Goal: Information Seeking & Learning: Learn about a topic

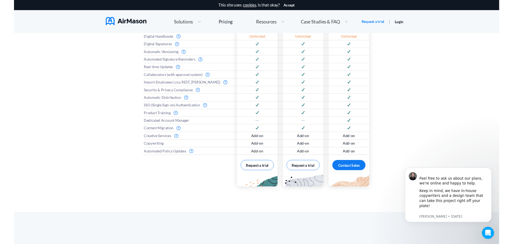
scroll to position [211, 0]
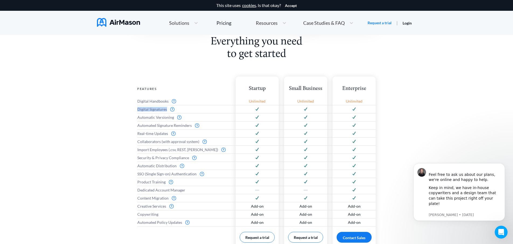
drag, startPoint x: 137, startPoint y: 108, endPoint x: 169, endPoint y: 109, distance: 31.8
click at [169, 109] on div "Everything you need to get started Features Digital Handbooks Digital Signature…" at bounding box center [256, 161] width 513 height 251
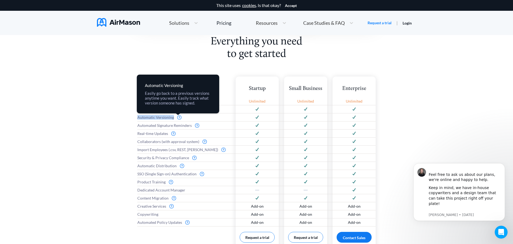
drag, startPoint x: 136, startPoint y: 117, endPoint x: 176, endPoint y: 119, distance: 40.7
click at [176, 119] on div "Everything you need to get started Features Digital Handbooks Digital Signature…" at bounding box center [256, 161] width 513 height 251
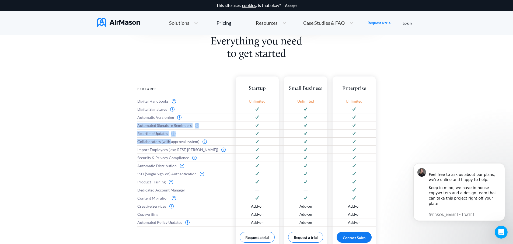
drag, startPoint x: 137, startPoint y: 127, endPoint x: 170, endPoint y: 142, distance: 36.0
click at [170, 142] on div "Features Digital Handbooks Digital Signatures Automatic Versioning Automated Si…" at bounding box center [183, 167] width 93 height 183
drag, startPoint x: 137, startPoint y: 101, endPoint x: 151, endPoint y: 133, distance: 35.4
click at [157, 102] on div "Everything you need to get started Features Digital Handbooks Digital Signature…" at bounding box center [256, 161] width 513 height 251
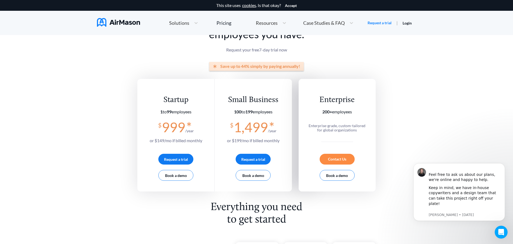
scroll to position [19, 0]
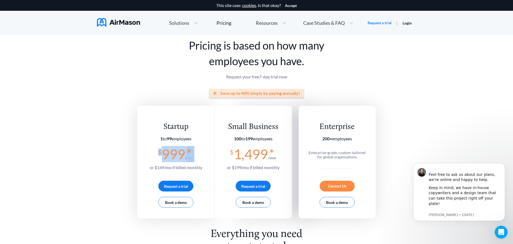
drag, startPoint x: 159, startPoint y: 152, endPoint x: 196, endPoint y: 157, distance: 36.9
click at [196, 157] on section "$ 999 * /year or $ 149 /mo if billed monthly" at bounding box center [176, 159] width 53 height 24
drag, startPoint x: 231, startPoint y: 153, endPoint x: 274, endPoint y: 156, distance: 42.9
click at [280, 156] on section "$ 1,499 * /year or $ 199 /mo if billed monthly" at bounding box center [253, 159] width 53 height 24
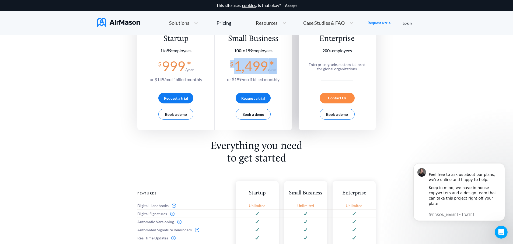
scroll to position [67, 0]
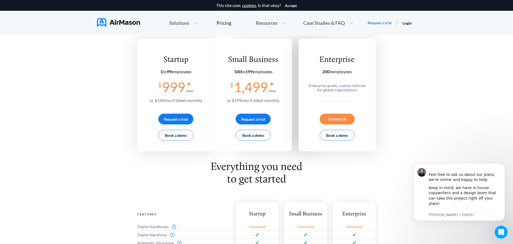
scroll to position [0, 0]
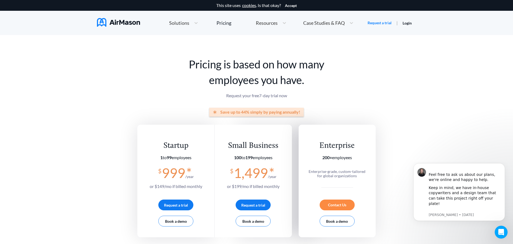
click at [100, 20] on img at bounding box center [118, 22] width 43 height 9
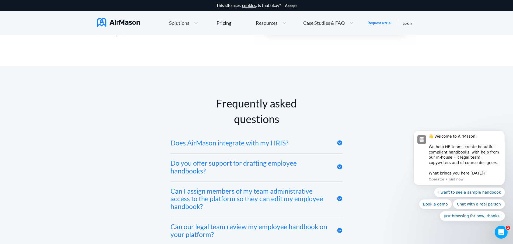
scroll to position [2597, 0]
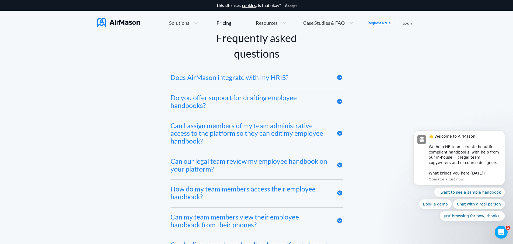
click at [341, 168] on icon at bounding box center [339, 164] width 5 height 5
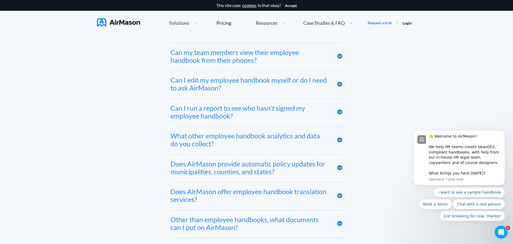
scroll to position [2856, 0]
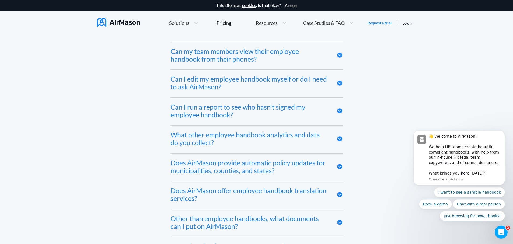
click at [337, 170] on icon at bounding box center [340, 166] width 6 height 6
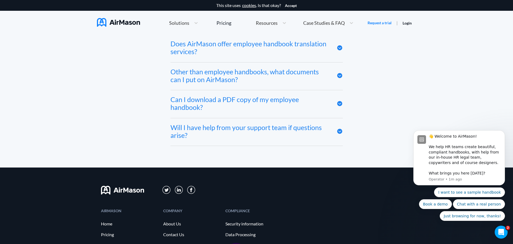
scroll to position [3033, 0]
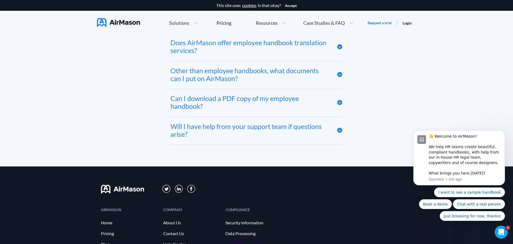
click at [339, 105] on icon at bounding box center [339, 102] width 5 height 5
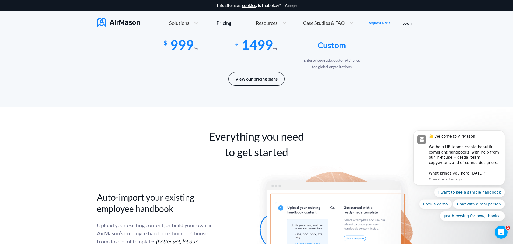
scroll to position [924, 0]
